Goal: Transaction & Acquisition: Purchase product/service

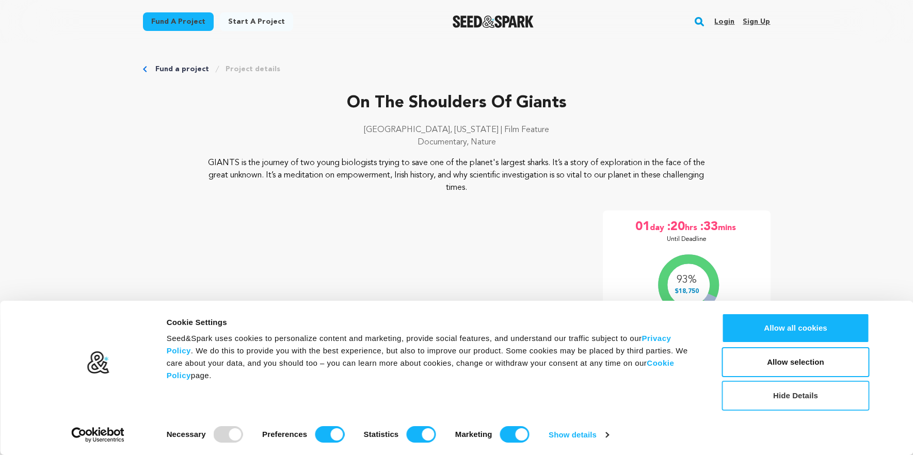
click at [764, 406] on button "Hide Details" at bounding box center [796, 396] width 148 height 30
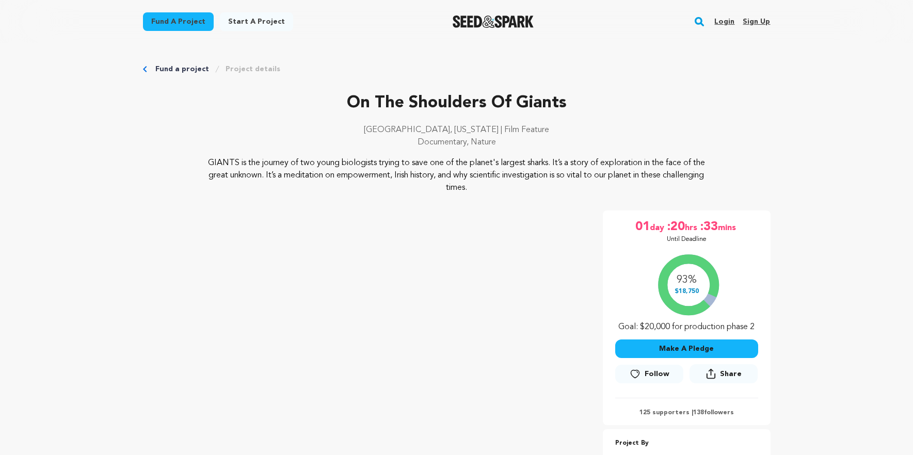
click at [697, 349] on button "Make A Pledge" at bounding box center [686, 348] width 143 height 19
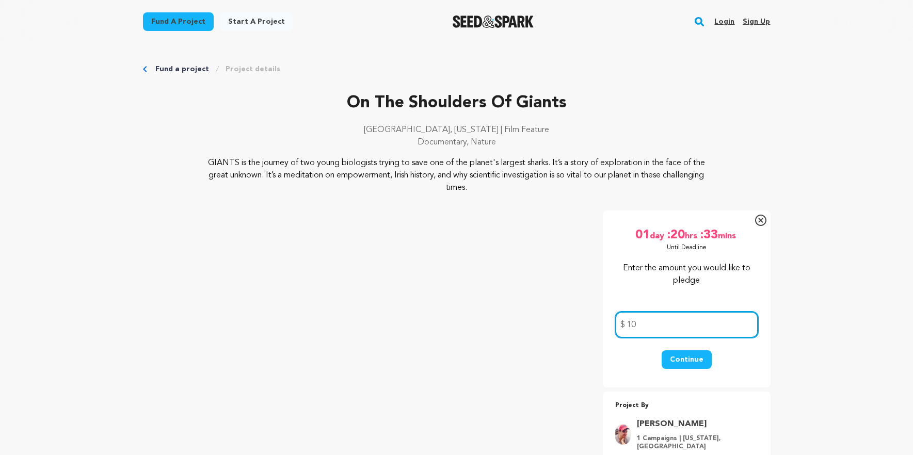
type input "10"
click at [698, 363] on button "Continue" at bounding box center [686, 359] width 50 height 19
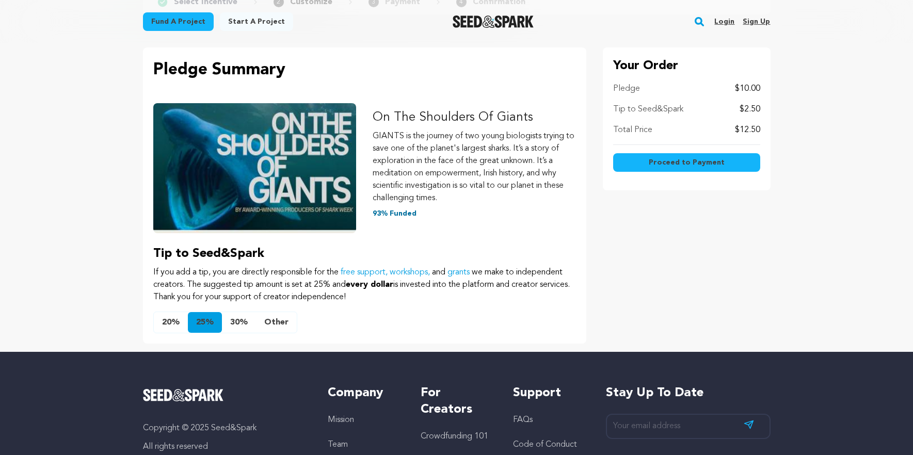
scroll to position [102, 0]
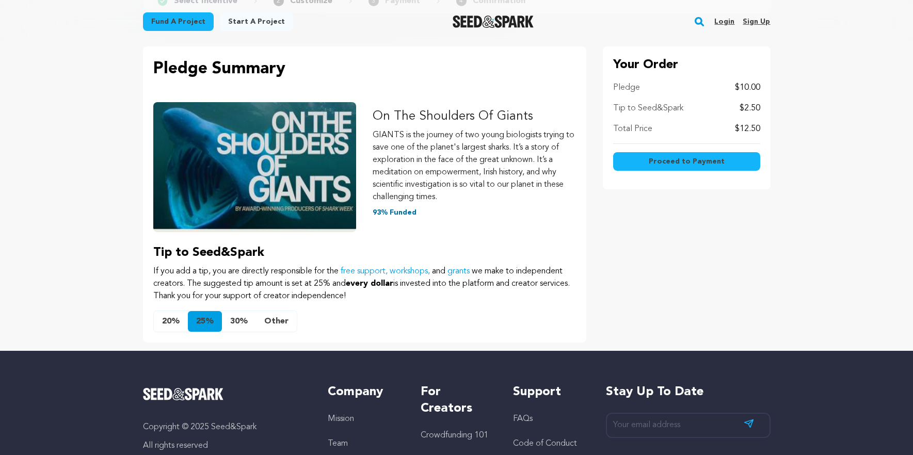
click at [280, 322] on button "Other" at bounding box center [276, 321] width 41 height 21
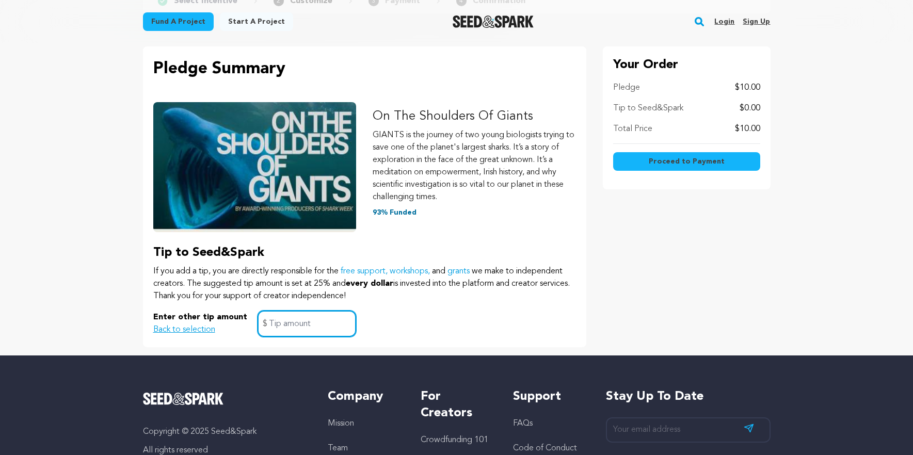
click at [280, 323] on input "text" at bounding box center [306, 324] width 99 height 26
type input "0"
click at [364, 326] on div "Enter other tip amount Back to selection 0 $" at bounding box center [364, 324] width 422 height 26
click at [678, 162] on span "Proceed to Payment" at bounding box center [686, 161] width 76 height 10
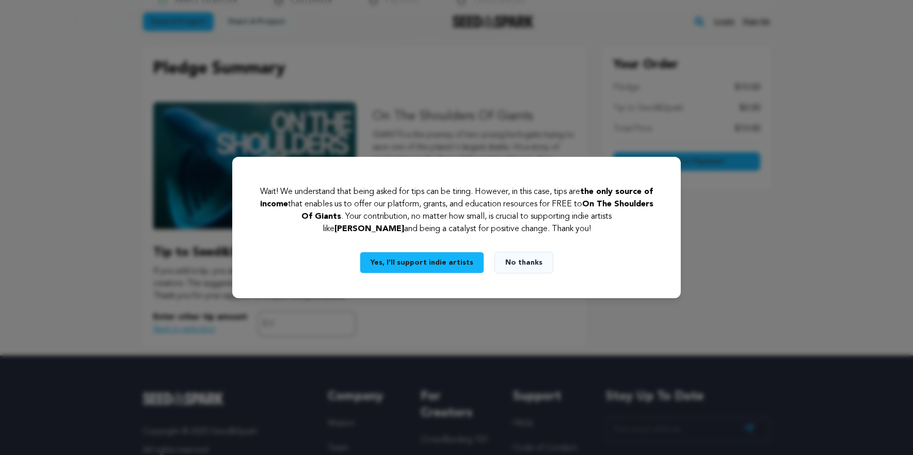
click at [511, 266] on button "No thanks" at bounding box center [523, 263] width 59 height 22
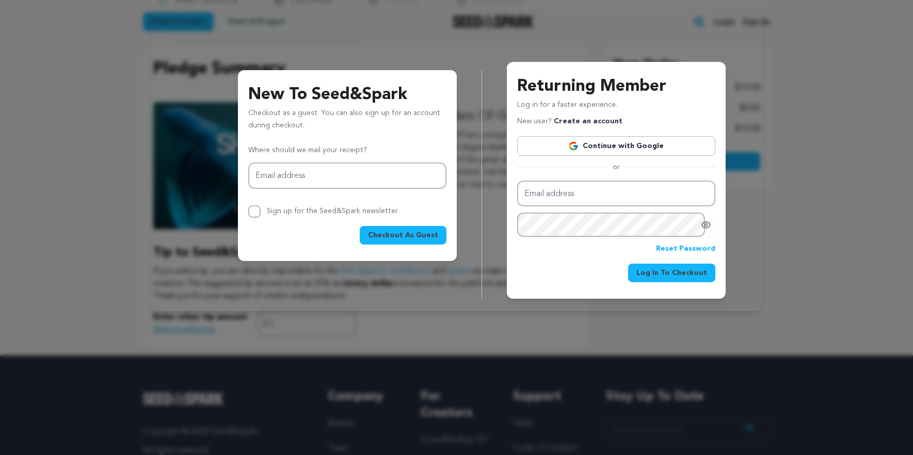
click at [409, 233] on span "Checkout As Guest" at bounding box center [403, 235] width 70 height 10
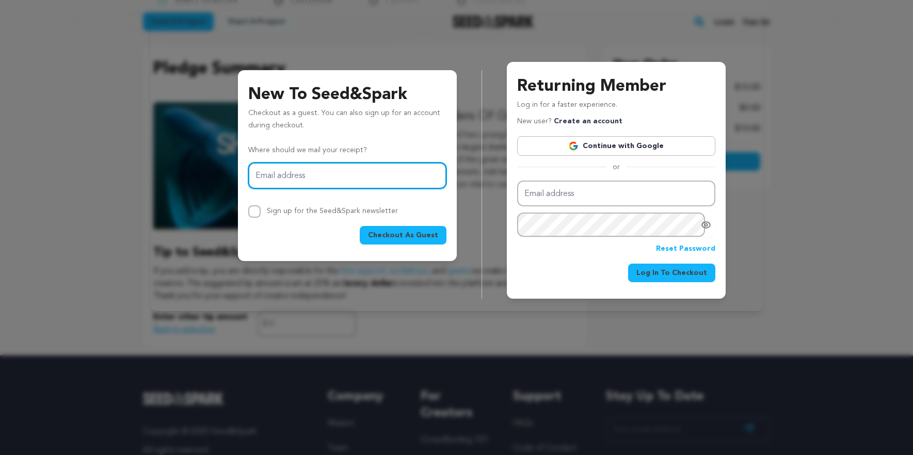
click at [344, 174] on input "Email address" at bounding box center [347, 175] width 198 height 26
type input "[EMAIL_ADDRESS][DOMAIN_NAME]"
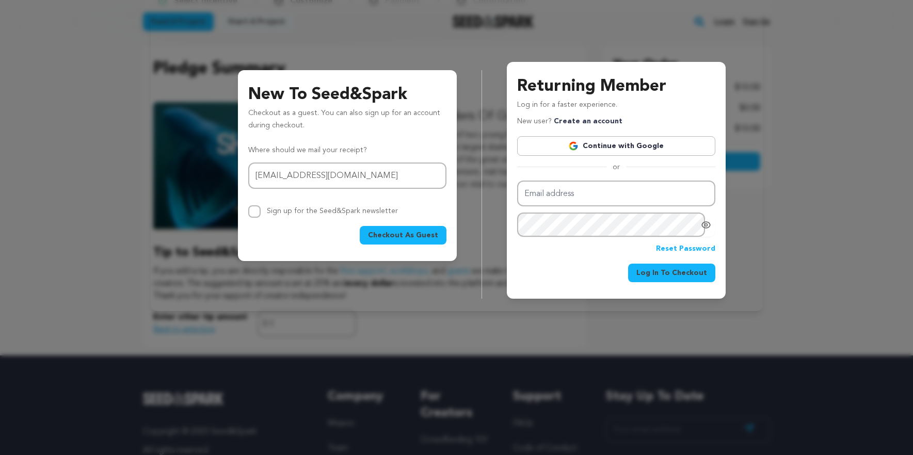
click at [390, 239] on span "Checkout As Guest" at bounding box center [403, 235] width 70 height 10
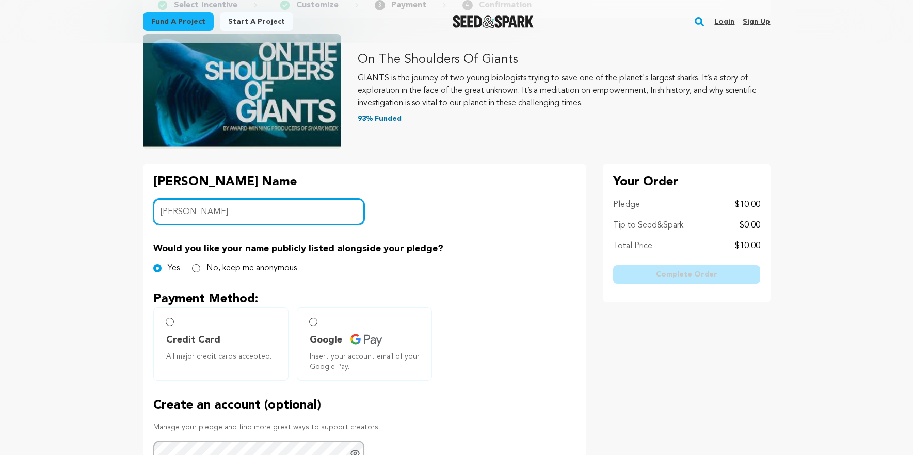
scroll to position [99, 0]
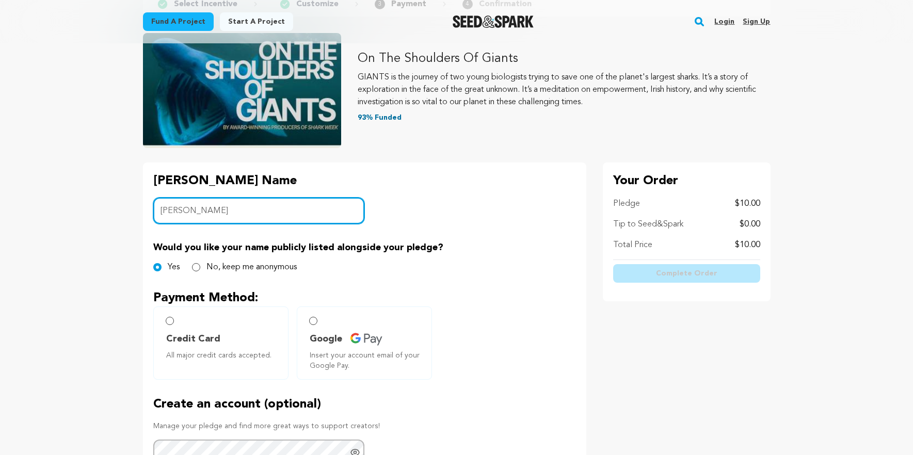
type input "Lisa Mod"
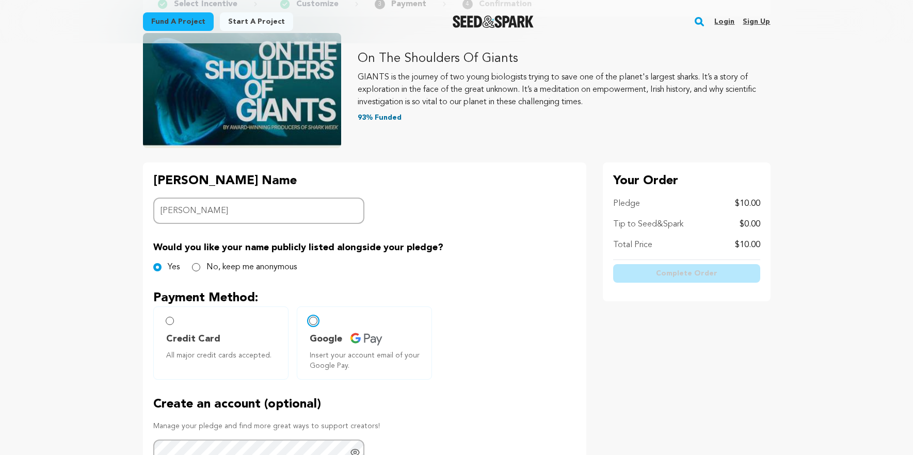
click at [314, 321] on input "Google Insert your account email of your Google Pay." at bounding box center [313, 321] width 8 height 8
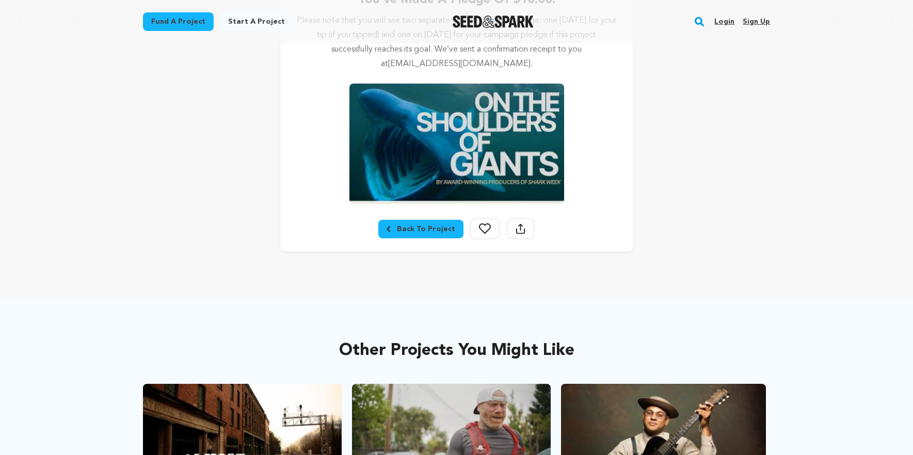
scroll to position [266, 0]
